Goal: Task Accomplishment & Management: Use online tool/utility

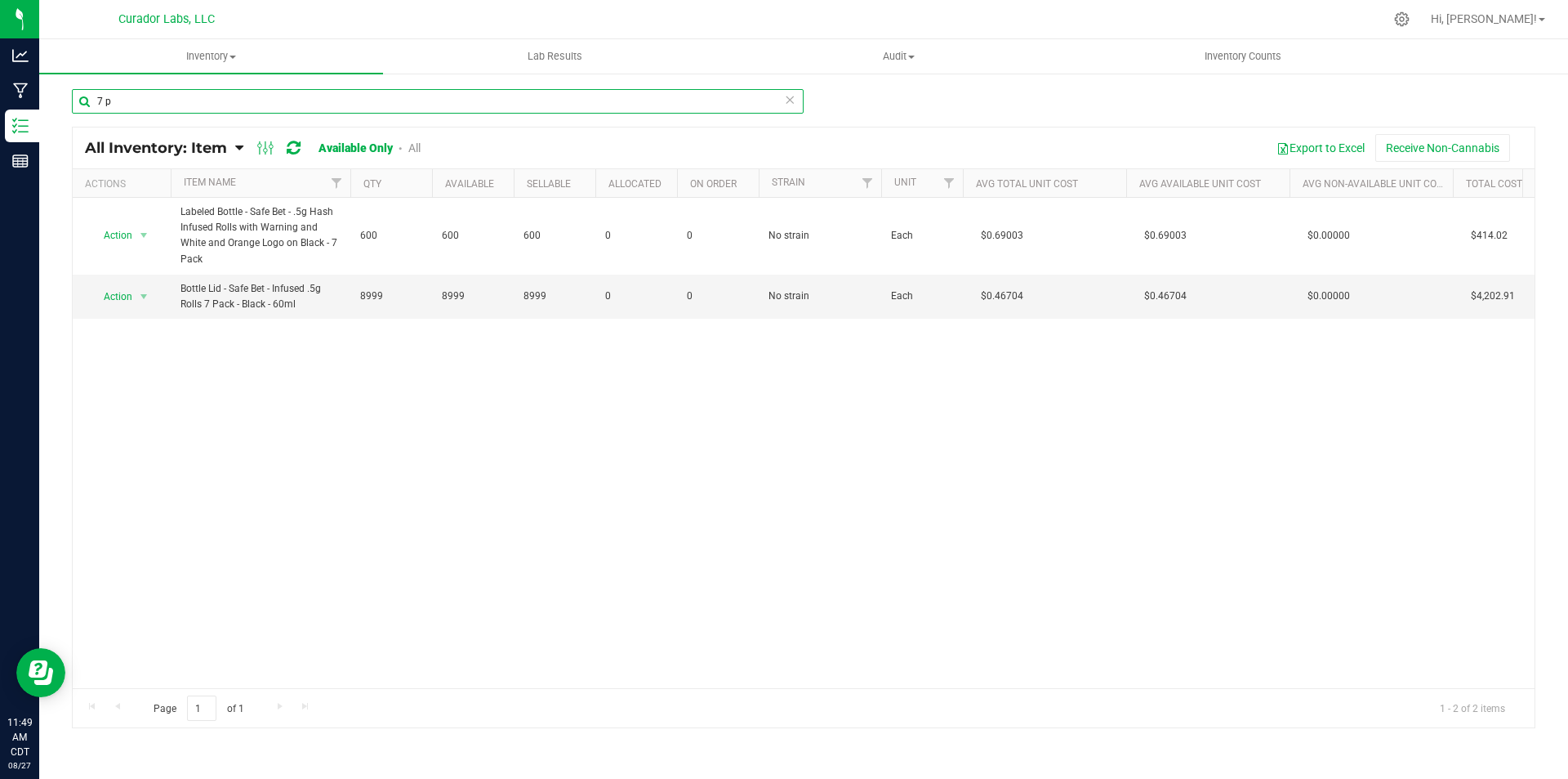
click at [233, 105] on input "7 p" at bounding box center [438, 101] width 732 height 24
type input "[PERSON_NAME]"
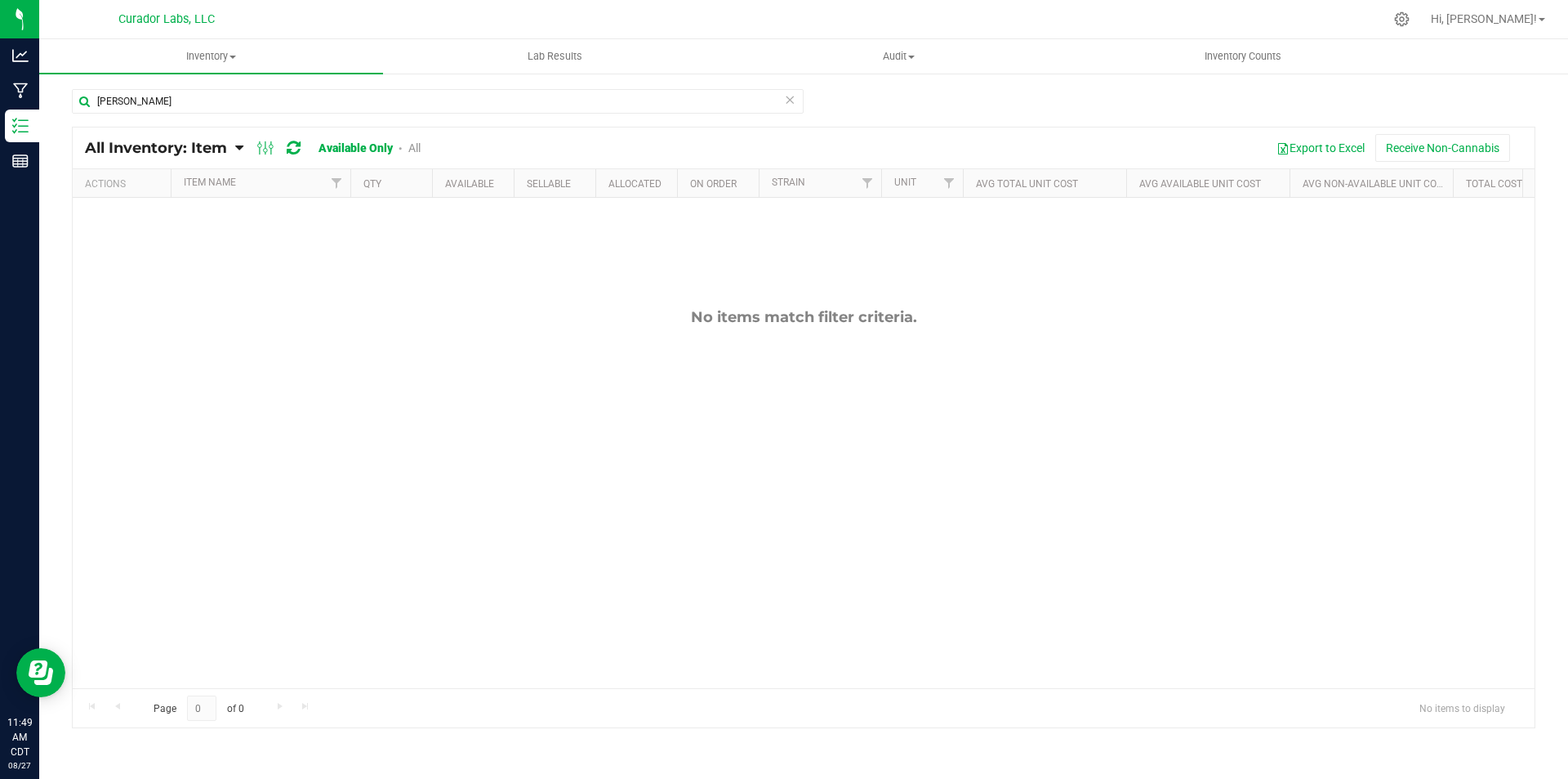
click at [343, 146] on link "Available Only" at bounding box center [356, 147] width 74 height 13
click at [202, 49] on span "Inventory" at bounding box center [210, 56] width 344 height 15
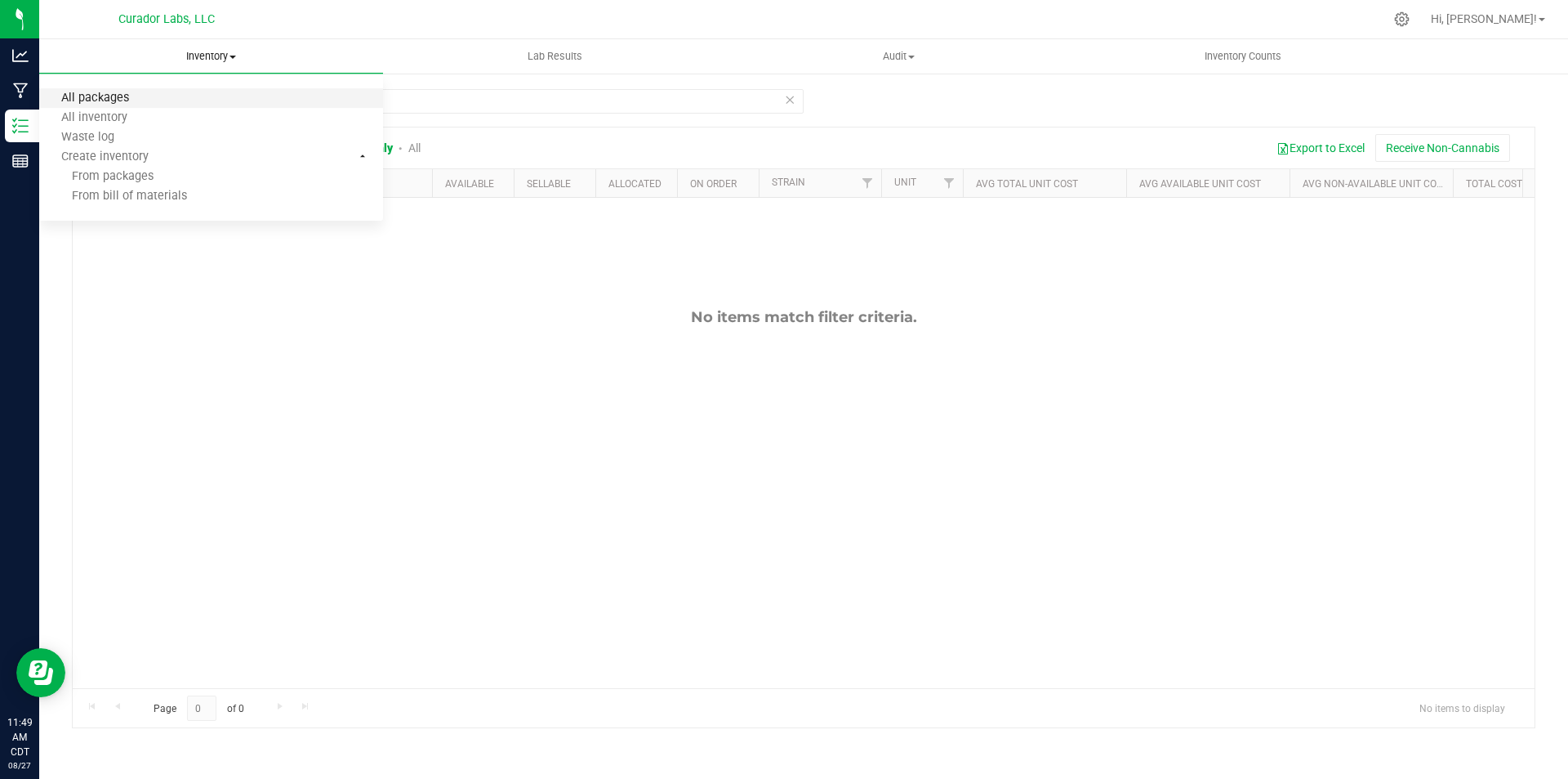
click at [119, 93] on span "All packages" at bounding box center [94, 99] width 112 height 14
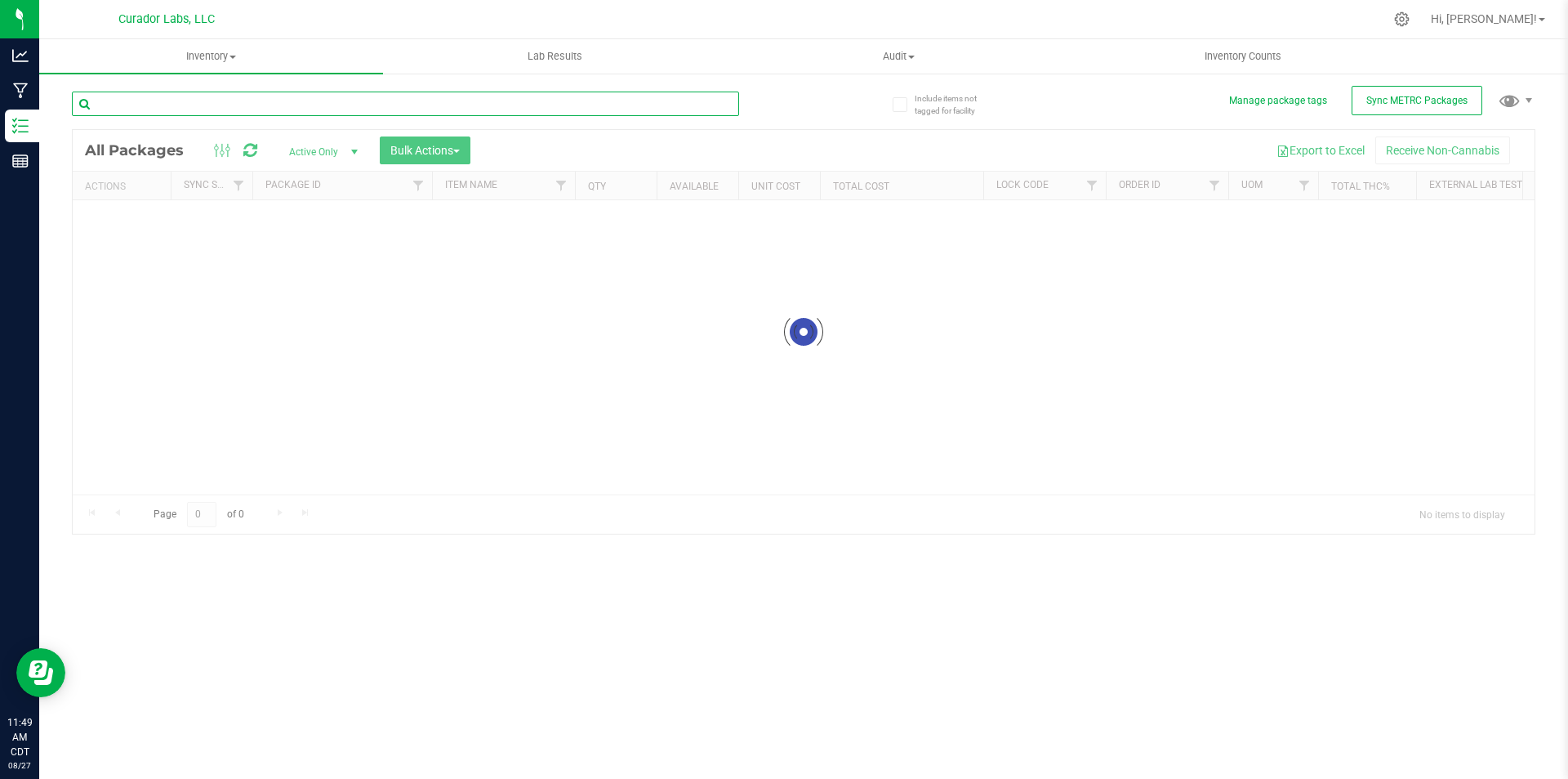
click at [288, 106] on input "text" at bounding box center [405, 104] width 667 height 24
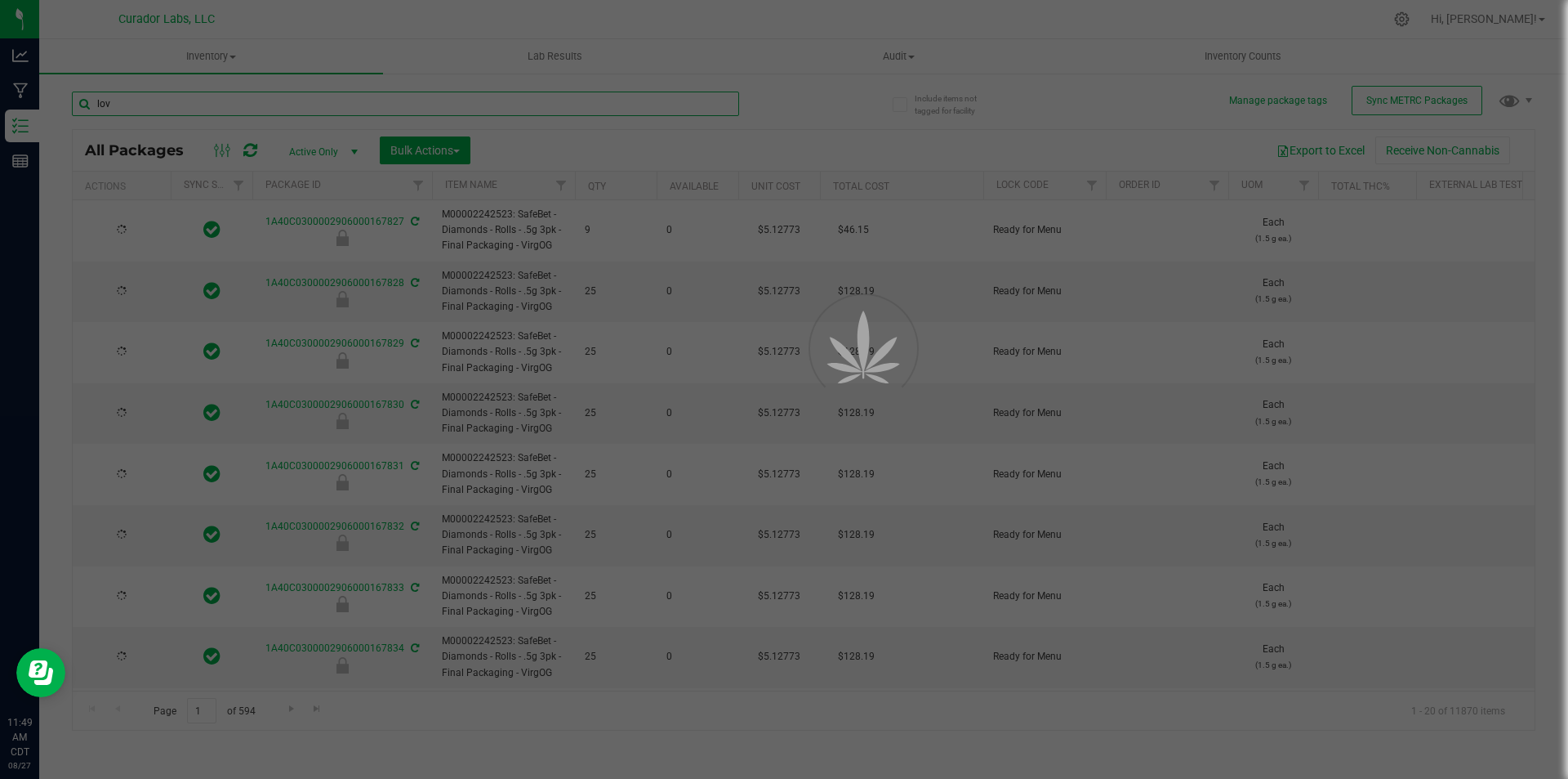
type input "lovi"
type input "[DATE]"
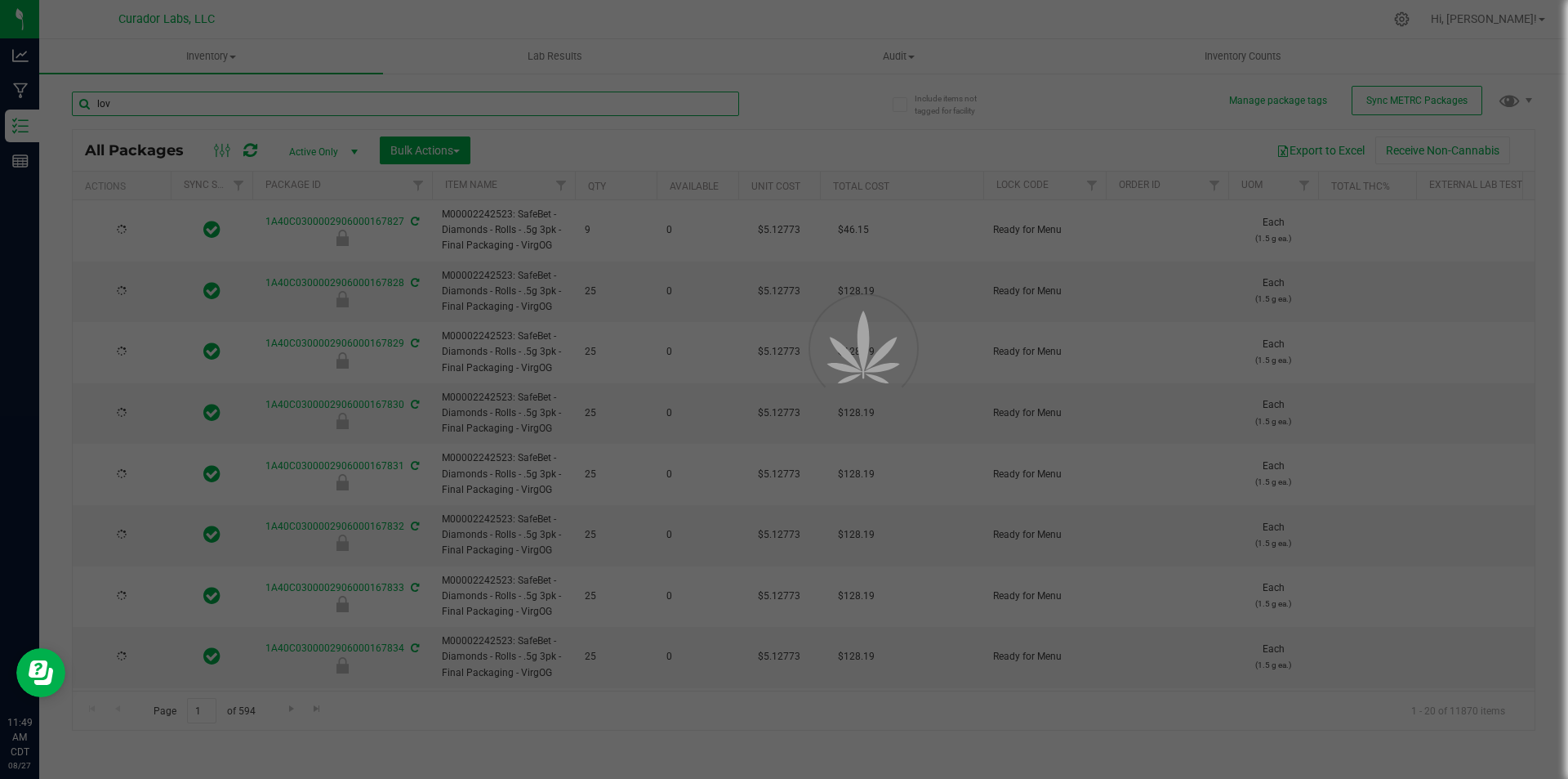
type input "[DATE]"
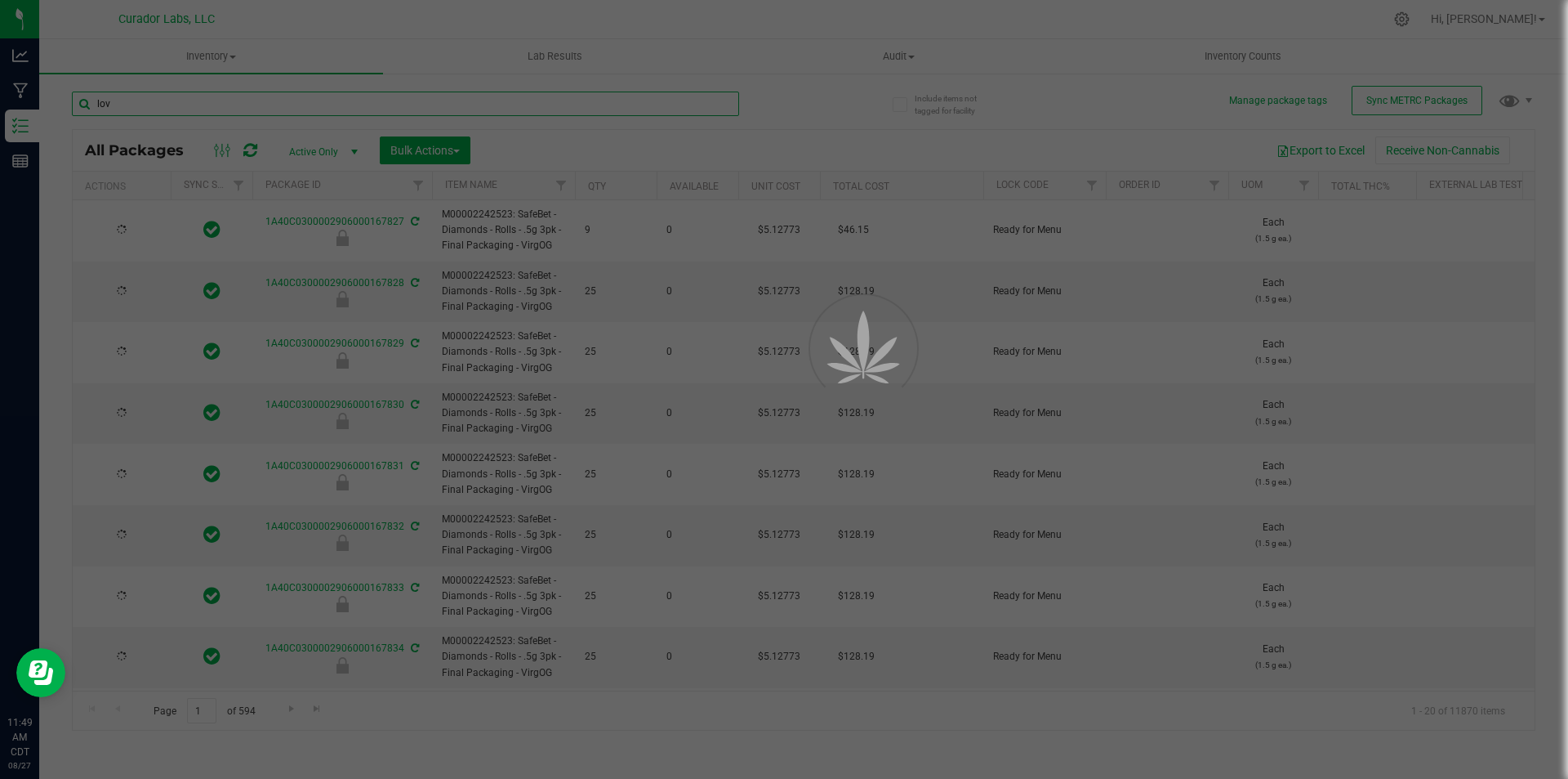
type input "[DATE]"
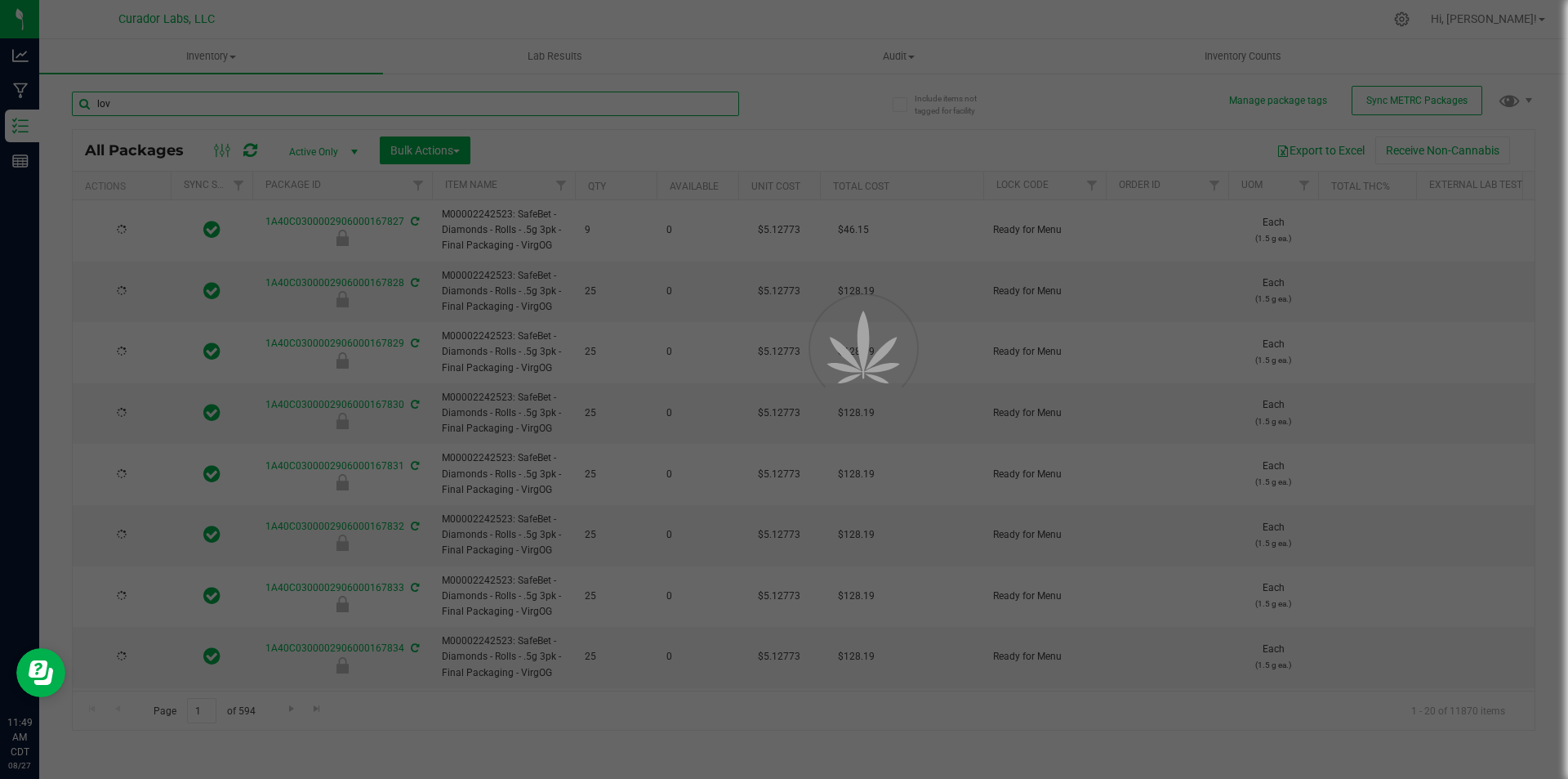
type input "[DATE]"
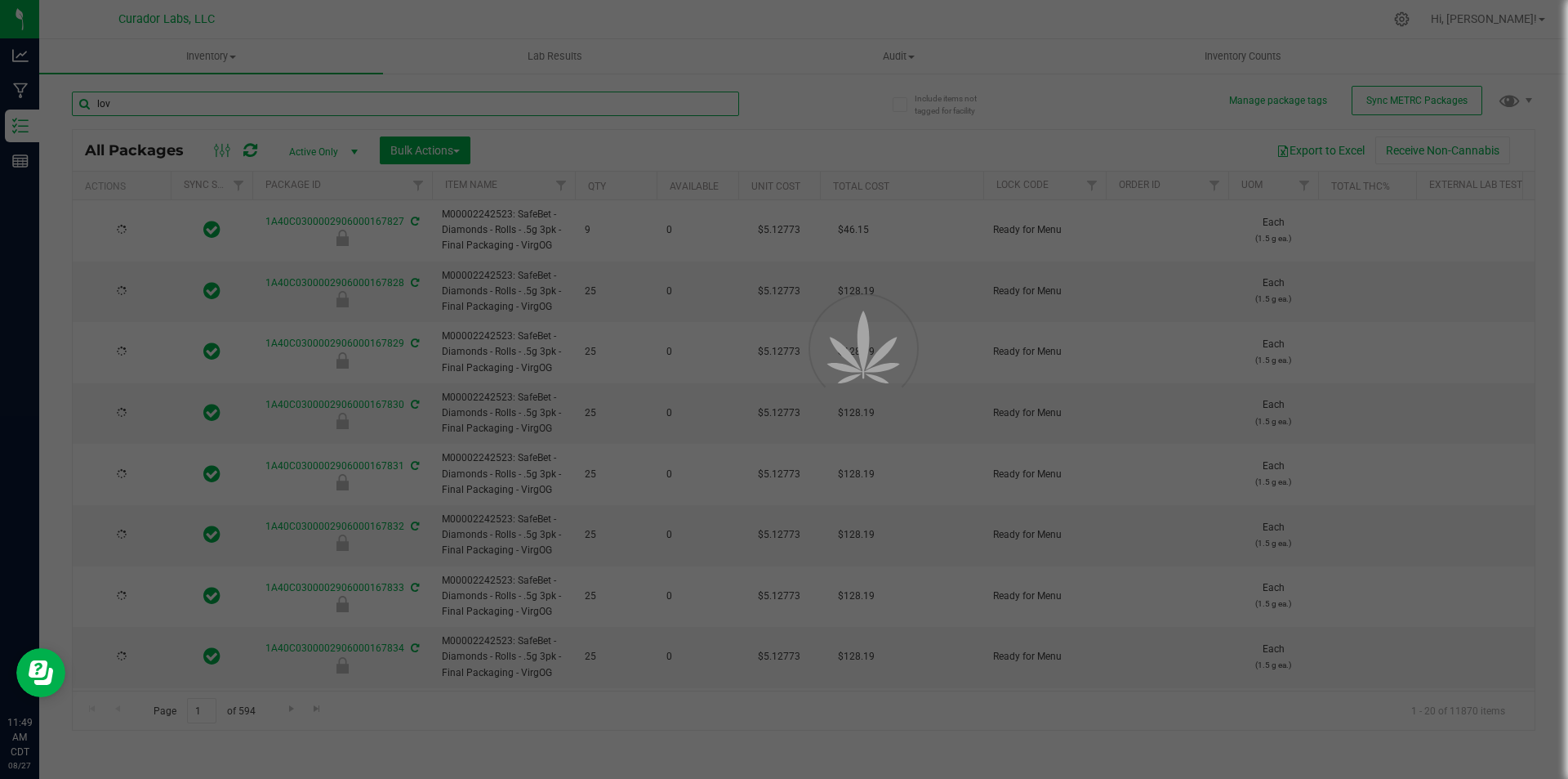
type input "[DATE]"
type input "[PERSON_NAME]"
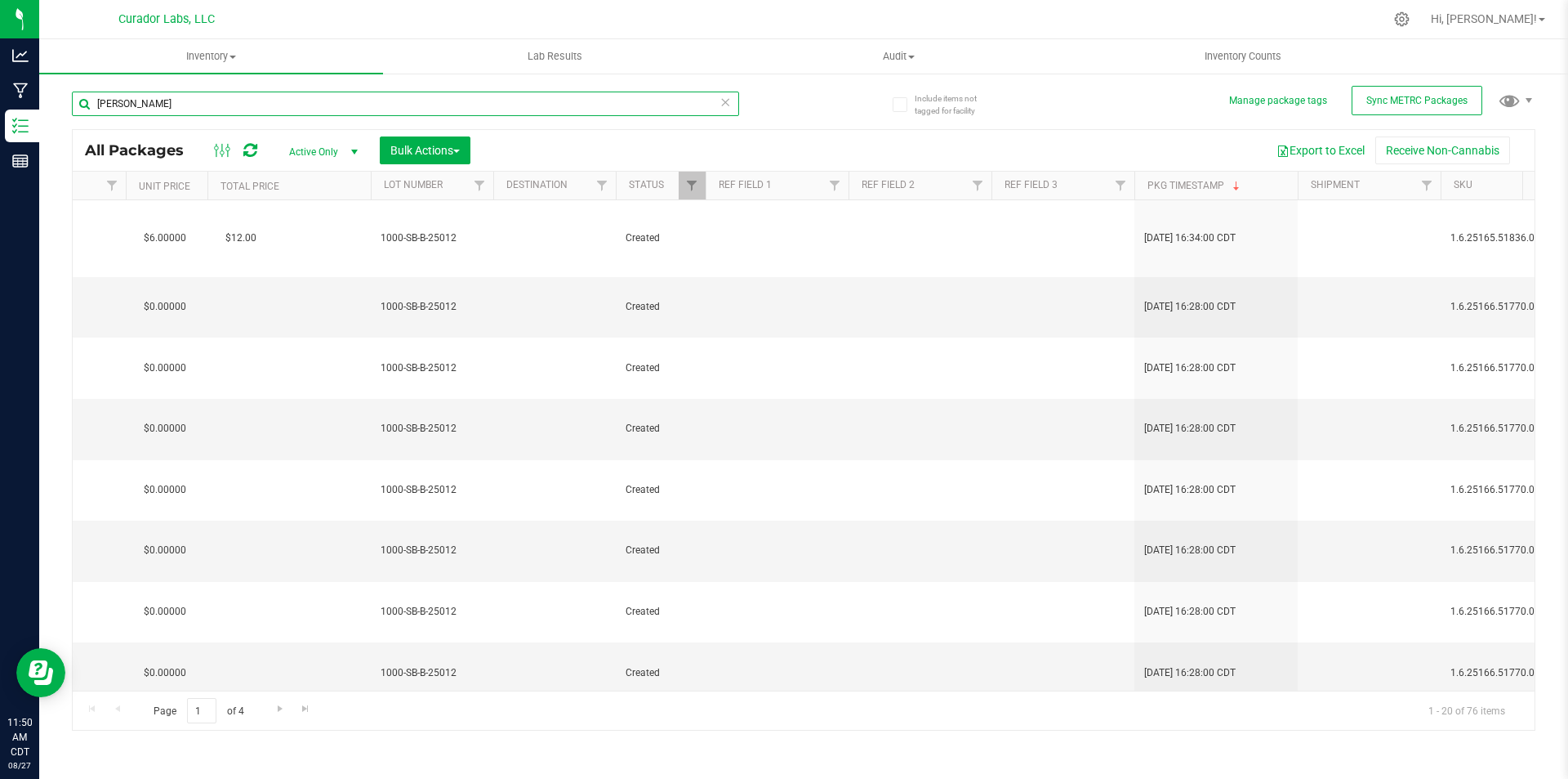
scroll to position [0, 1622]
